Goal: Navigation & Orientation: Find specific page/section

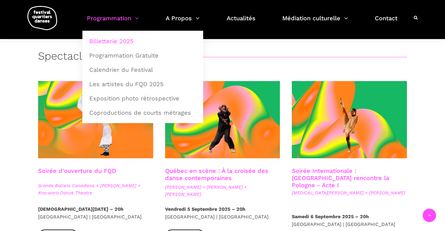
click at [49, 23] on img at bounding box center [42, 18] width 30 height 24
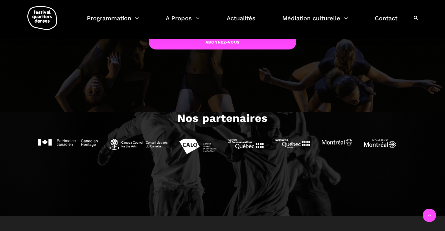
scroll to position [473, 0]
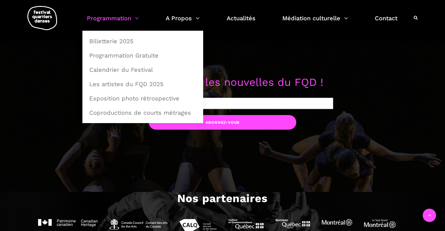
click at [119, 22] on link "Programmation" at bounding box center [113, 22] width 52 height 18
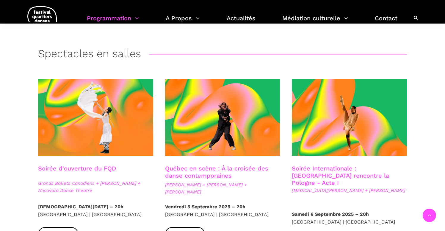
scroll to position [112, 0]
